Goal: Information Seeking & Learning: Learn about a topic

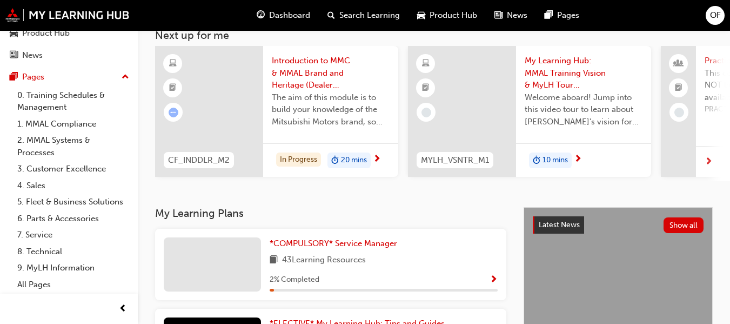
scroll to position [216, 0]
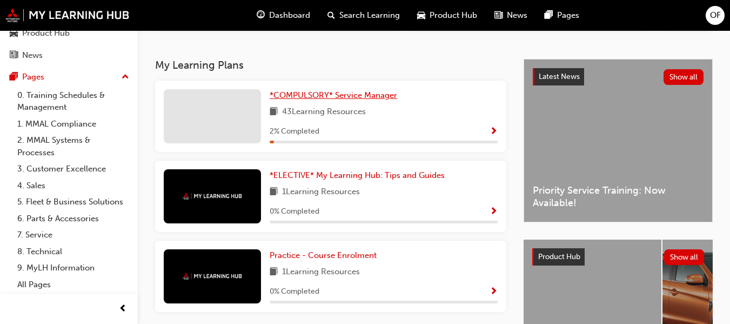
click at [380, 100] on span "*COMPULSORY* Service Manager" at bounding box center [334, 95] width 128 height 10
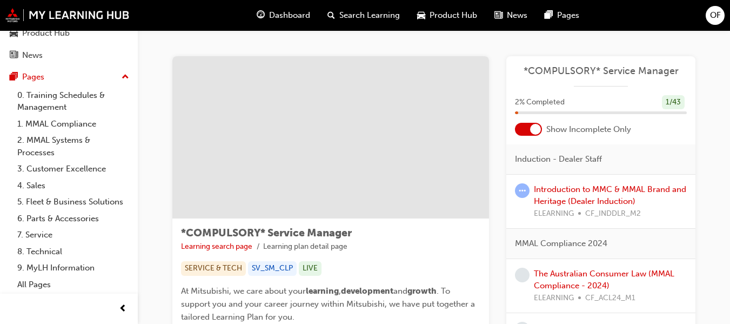
click at [527, 127] on div at bounding box center [528, 129] width 27 height 13
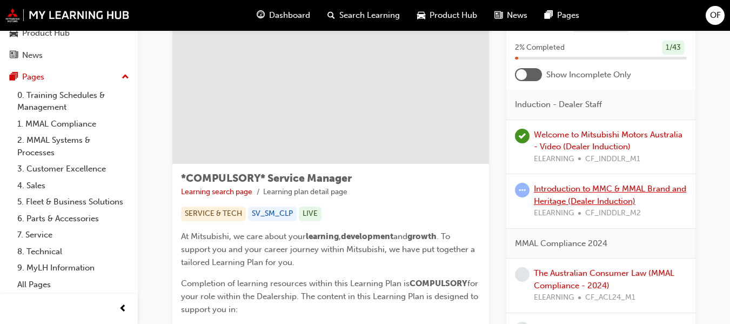
scroll to position [54, 0]
click at [572, 198] on link "Introduction to MMC & MMAL Brand and Heritage (Dealer Induction)" at bounding box center [610, 195] width 152 height 22
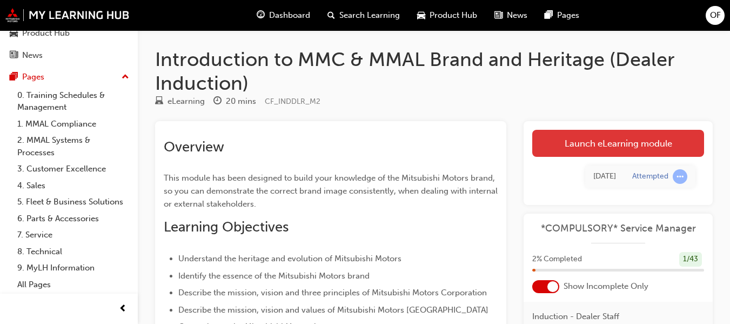
click at [585, 138] on link "Launch eLearning module" at bounding box center [618, 143] width 172 height 27
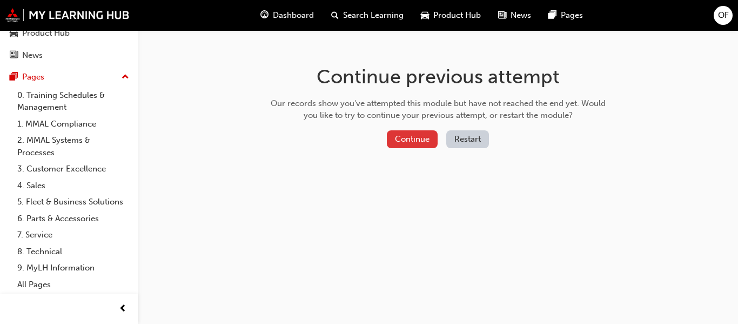
click at [402, 140] on button "Continue" at bounding box center [412, 139] width 51 height 18
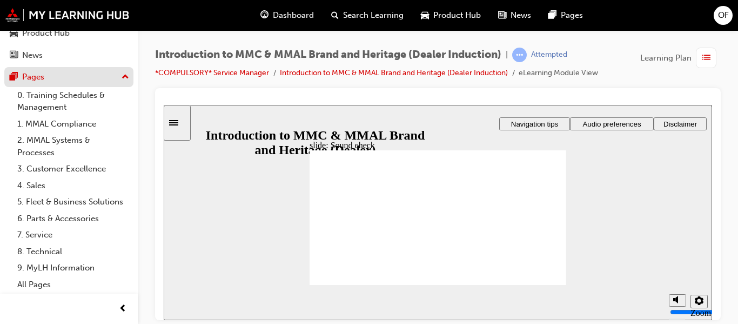
scroll to position [113, 0]
click at [700, 302] on icon "Settings" at bounding box center [699, 300] width 9 height 9
click at [182, 123] on icon "Sidebar Toggle" at bounding box center [177, 121] width 16 height 6
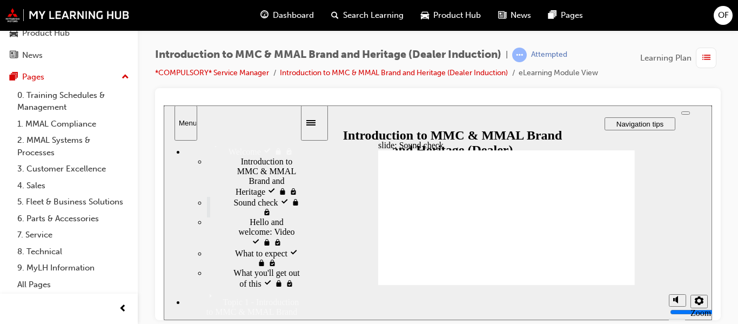
scroll to position [0, 0]
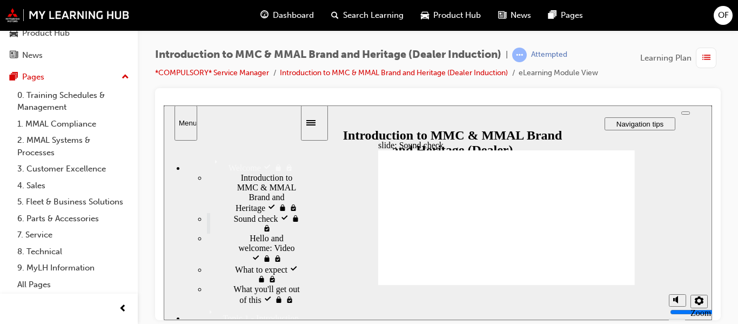
click at [316, 120] on icon "Sidebar Toggle" at bounding box center [310, 121] width 9 height 5
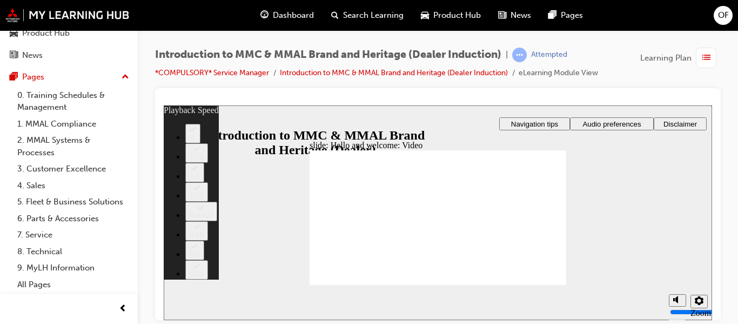
type input "0"
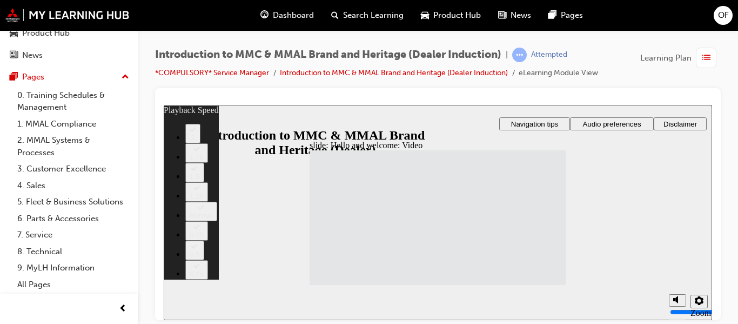
drag, startPoint x: 901, startPoint y: 107, endPoint x: 244, endPoint y: 164, distance: 659.6
click at [244, 171] on div "slide: Hello and welcome: Video Rectangle 1 Rectangle 3 Hello and welcome : Vid…" at bounding box center [438, 212] width 549 height 215
click at [707, 56] on span "list-icon" at bounding box center [707, 58] width 8 height 14
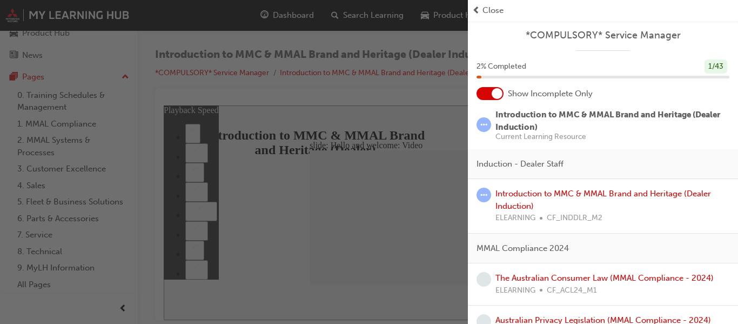
click at [481, 7] on div "Close" at bounding box center [603, 10] width 262 height 12
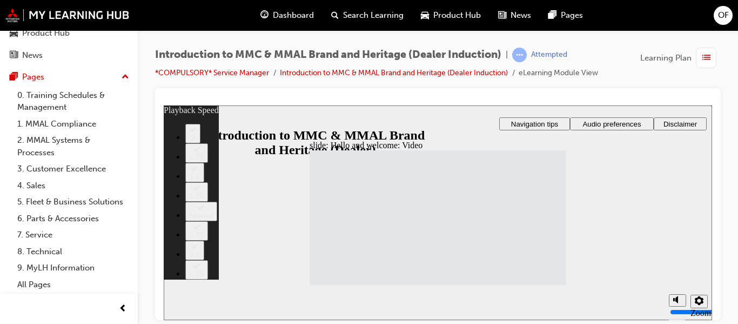
type input "33"
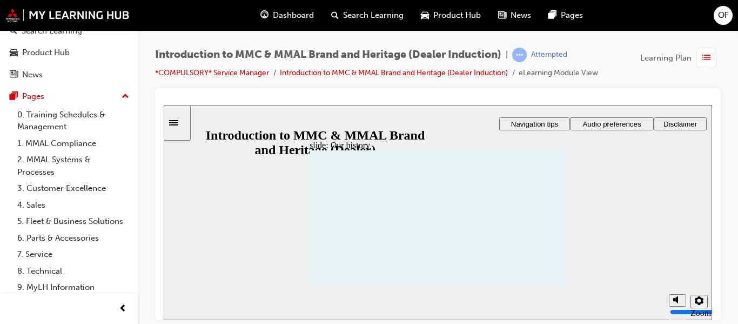
scroll to position [113, 0]
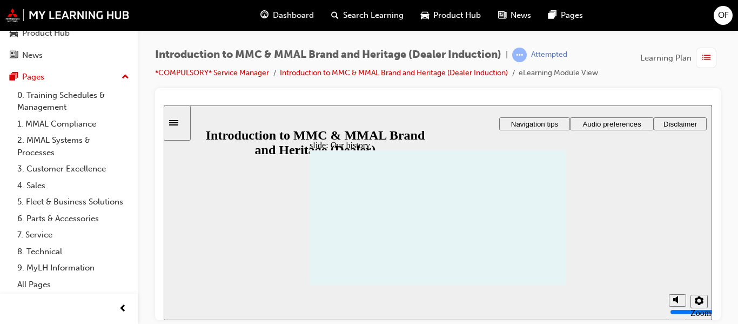
drag, startPoint x: 393, startPoint y: 236, endPoint x: 409, endPoint y: 221, distance: 22.6
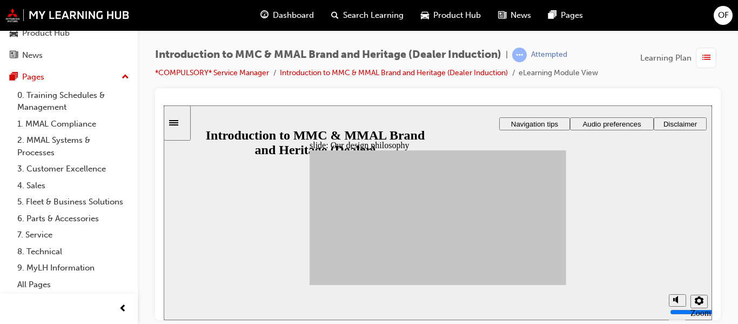
click at [707, 57] on span "list-icon" at bounding box center [707, 58] width 8 height 14
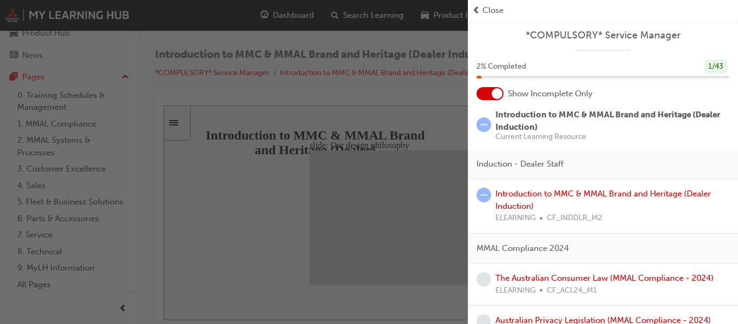
click at [485, 9] on span "Close" at bounding box center [493, 10] width 21 height 12
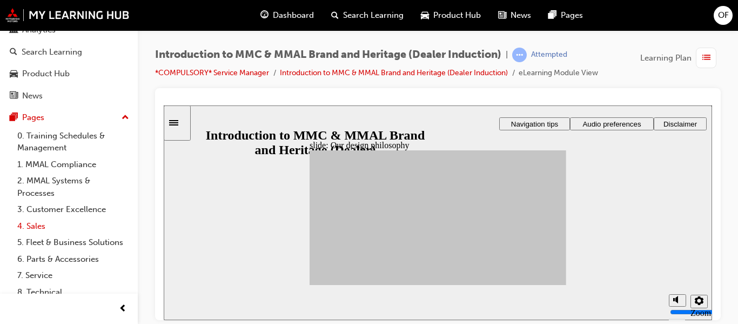
scroll to position [0, 0]
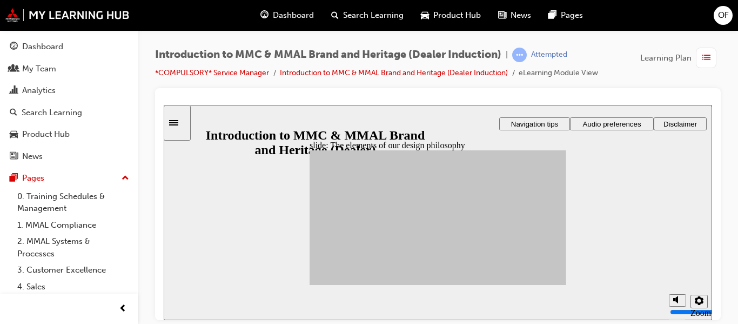
drag, startPoint x: 346, startPoint y: 214, endPoint x: 464, endPoint y: 264, distance: 127.9
drag, startPoint x: 344, startPoint y: 216, endPoint x: 464, endPoint y: 256, distance: 126.0
drag, startPoint x: 404, startPoint y: 256, endPoint x: 509, endPoint y: 198, distance: 120.0
drag, startPoint x: 340, startPoint y: 235, endPoint x: 507, endPoint y: 211, distance: 169.3
drag, startPoint x: 437, startPoint y: 221, endPoint x: 509, endPoint y: 207, distance: 72.6
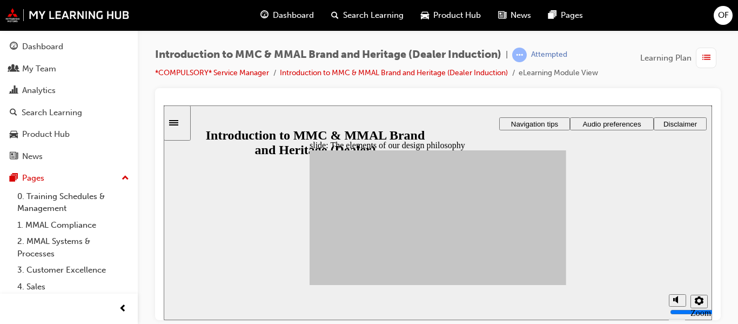
drag, startPoint x: 377, startPoint y: 240, endPoint x: 466, endPoint y: 230, distance: 90.3
drag, startPoint x: 379, startPoint y: 243, endPoint x: 505, endPoint y: 210, distance: 130.0
drag, startPoint x: 429, startPoint y: 245, endPoint x: 510, endPoint y: 261, distance: 82.5
drag, startPoint x: 404, startPoint y: 231, endPoint x: 462, endPoint y: 261, distance: 64.8
drag, startPoint x: 346, startPoint y: 217, endPoint x: 513, endPoint y: 263, distance: 173.3
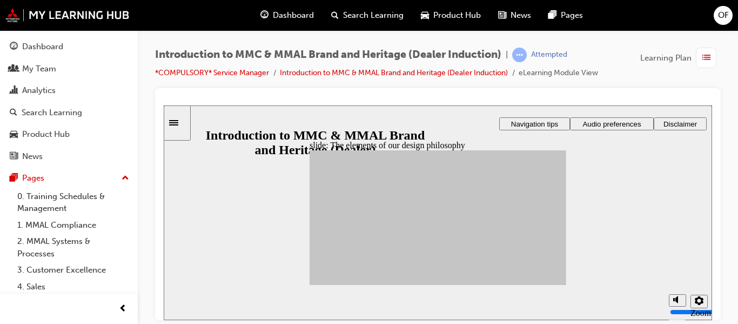
drag, startPoint x: 345, startPoint y: 238, endPoint x: 465, endPoint y: 260, distance: 122.4
drag, startPoint x: 339, startPoint y: 248, endPoint x: 511, endPoint y: 243, distance: 171.4
drag, startPoint x: 365, startPoint y: 257, endPoint x: 467, endPoint y: 231, distance: 104.9
drag, startPoint x: 427, startPoint y: 234, endPoint x: 460, endPoint y: 230, distance: 33.7
drag, startPoint x: 379, startPoint y: 212, endPoint x: 466, endPoint y: 200, distance: 88.4
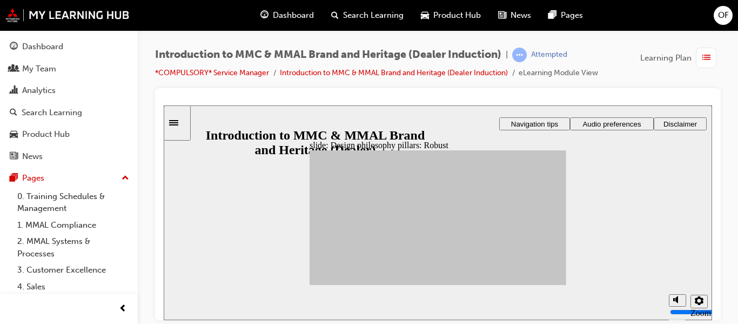
drag, startPoint x: 552, startPoint y: 282, endPoint x: 543, endPoint y: 283, distance: 9.8
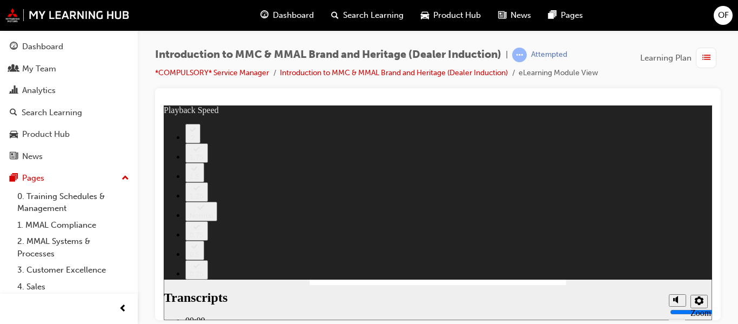
type input "0"
type input "112"
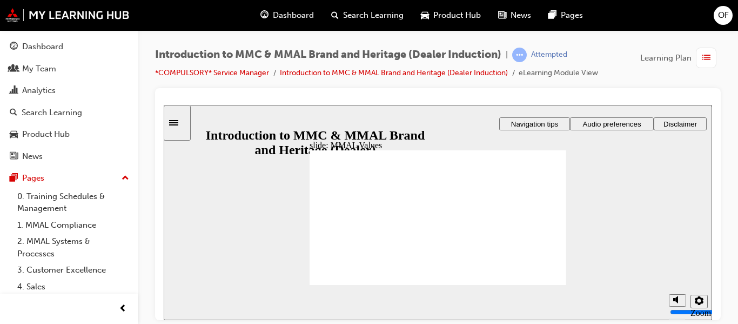
drag, startPoint x: 337, startPoint y: 215, endPoint x: 337, endPoint y: 223, distance: 8.7
drag, startPoint x: 337, startPoint y: 208, endPoint x: 535, endPoint y: 226, distance: 198.7
drag, startPoint x: 537, startPoint y: 205, endPoint x: 537, endPoint y: 228, distance: 22.7
drag, startPoint x: 370, startPoint y: 208, endPoint x: 530, endPoint y: 223, distance: 160.2
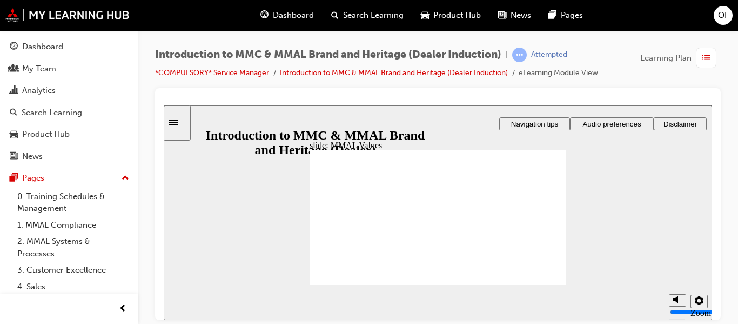
drag, startPoint x: 331, startPoint y: 208, endPoint x: 415, endPoint y: 226, distance: 86.2
drag, startPoint x: 416, startPoint y: 210, endPoint x: 499, endPoint y: 224, distance: 84.5
drag, startPoint x: 456, startPoint y: 210, endPoint x: 455, endPoint y: 233, distance: 23.2
drag, startPoint x: 458, startPoint y: 205, endPoint x: 331, endPoint y: 224, distance: 128.4
drag, startPoint x: 456, startPoint y: 206, endPoint x: 536, endPoint y: 226, distance: 82.3
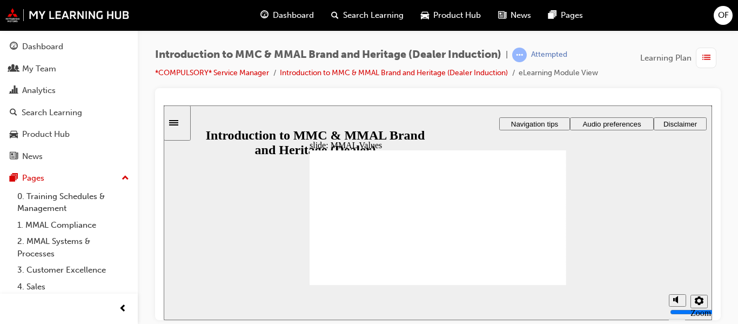
drag, startPoint x: 538, startPoint y: 210, endPoint x: 535, endPoint y: 228, distance: 17.6
drag, startPoint x: 535, startPoint y: 213, endPoint x: 374, endPoint y: 228, distance: 161.2
drag, startPoint x: 371, startPoint y: 210, endPoint x: 335, endPoint y: 227, distance: 39.6
drag, startPoint x: 458, startPoint y: 209, endPoint x: 389, endPoint y: 231, distance: 73.3
drag, startPoint x: 491, startPoint y: 208, endPoint x: 446, endPoint y: 225, distance: 48.1
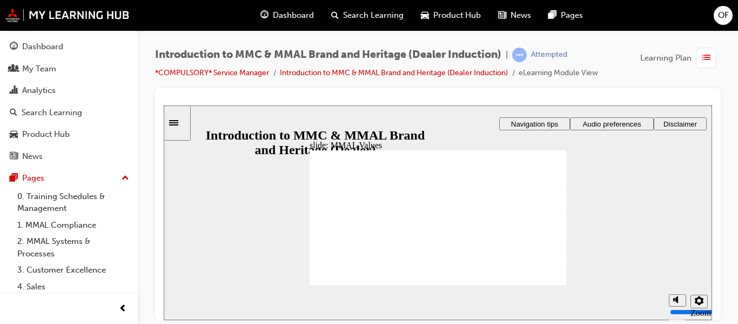
drag, startPoint x: 499, startPoint y: 209, endPoint x: 536, endPoint y: 229, distance: 41.8
drag, startPoint x: 516, startPoint y: 211, endPoint x: 454, endPoint y: 225, distance: 63.2
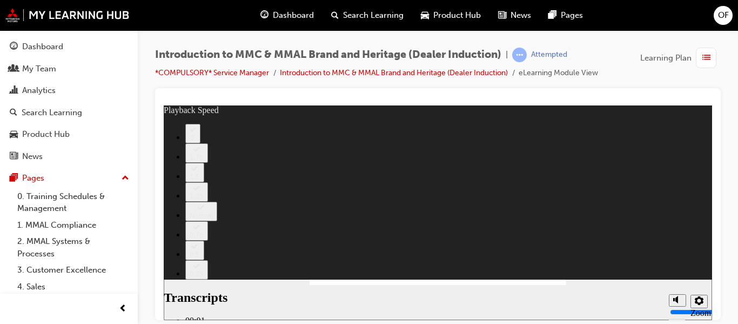
type input "0"
drag, startPoint x: 499, startPoint y: 236, endPoint x: 541, endPoint y: 241, distance: 42.0
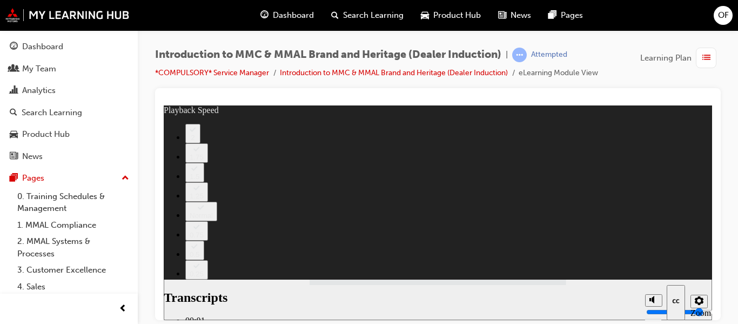
type input "120"
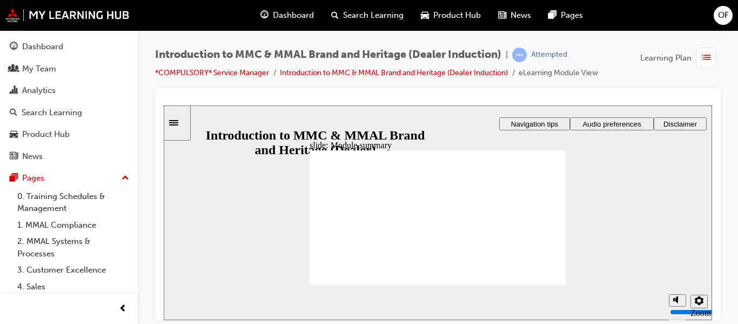
checkbox input "true"
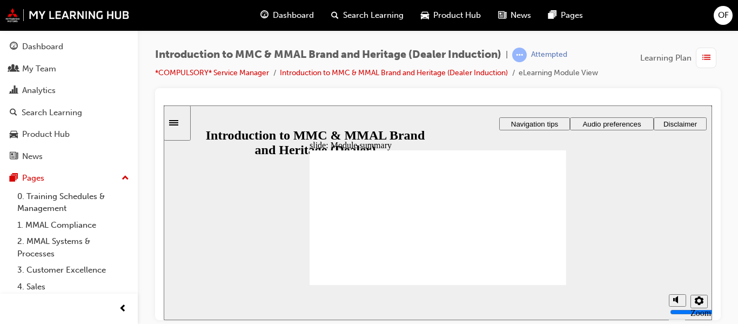
checkbox input "true"
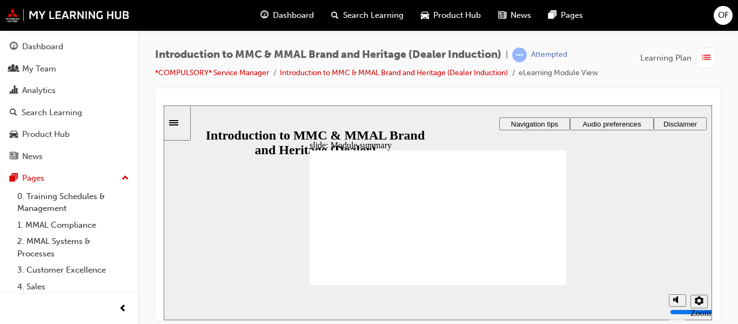
drag, startPoint x: 335, startPoint y: 270, endPoint x: 345, endPoint y: 266, distance: 11.1
checkbox input "true"
radio input "true"
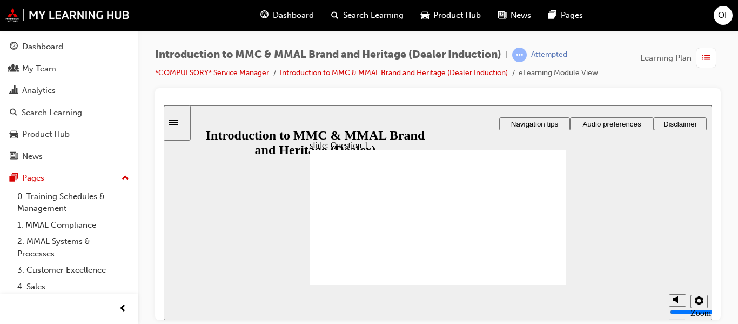
drag, startPoint x: 337, startPoint y: 221, endPoint x: 361, endPoint y: 271, distance: 55.8
